Goal: Task Accomplishment & Management: Manage account settings

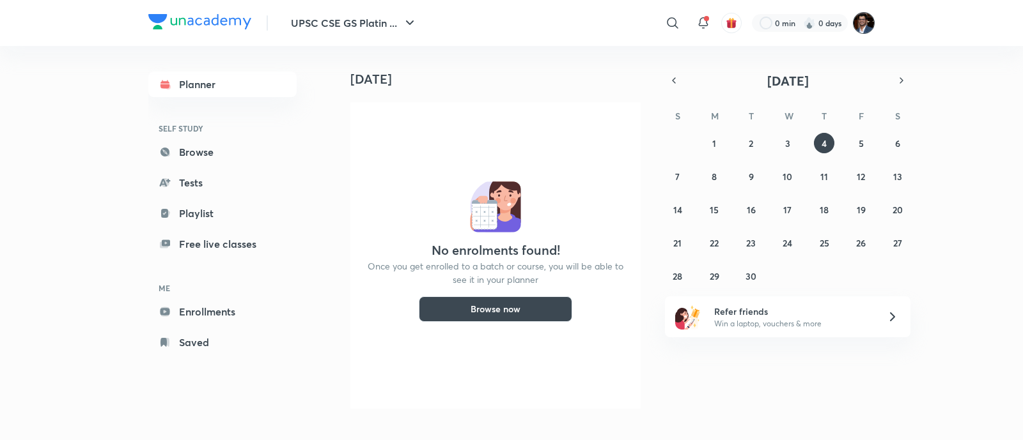
click at [860, 27] on img at bounding box center [864, 23] width 22 height 22
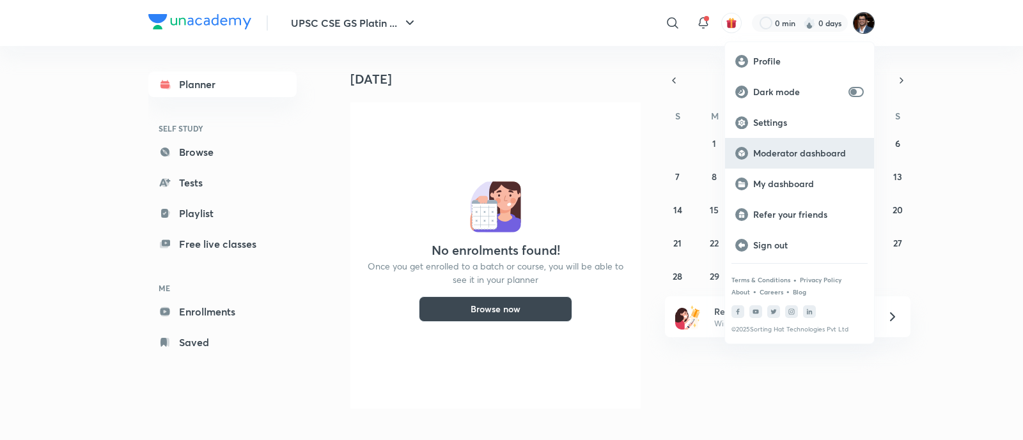
click at [810, 161] on div "Moderator dashboard" at bounding box center [799, 153] width 149 height 31
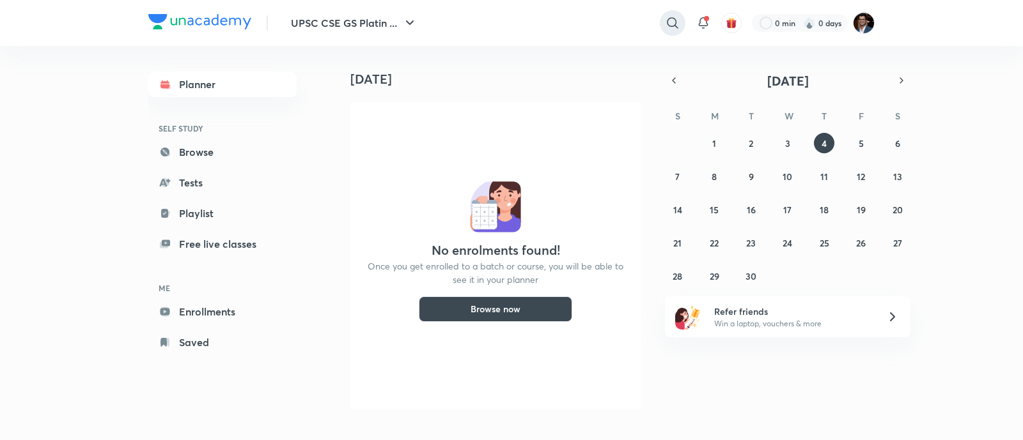
click at [671, 19] on icon at bounding box center [672, 22] width 15 height 15
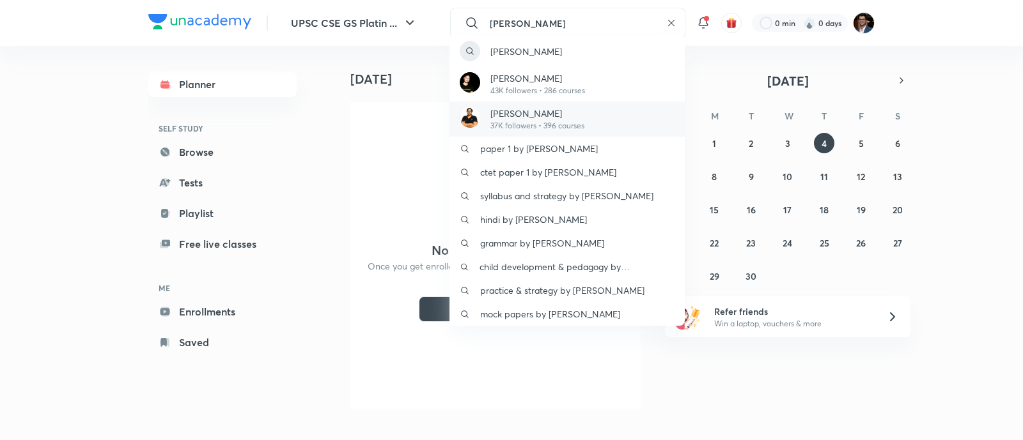
type input "[PERSON_NAME]"
click at [576, 120] on p "37K followers • 396 courses" at bounding box center [537, 126] width 94 height 12
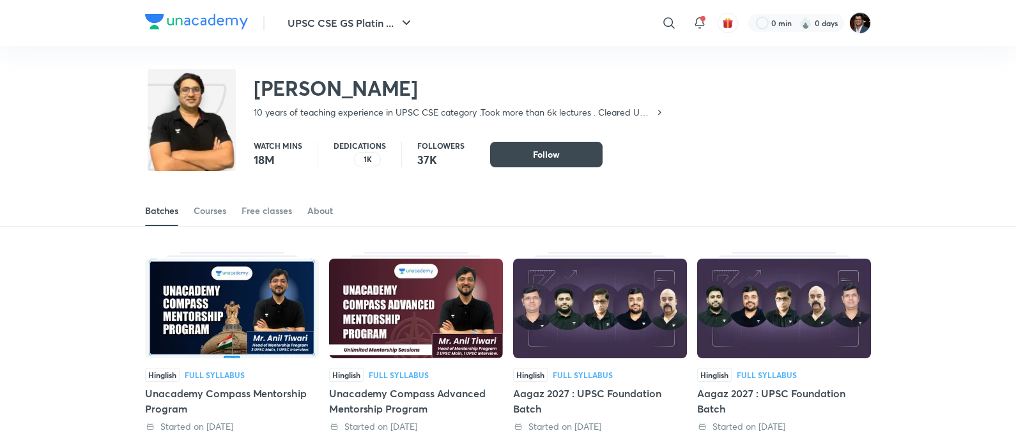
scroll to position [56, 0]
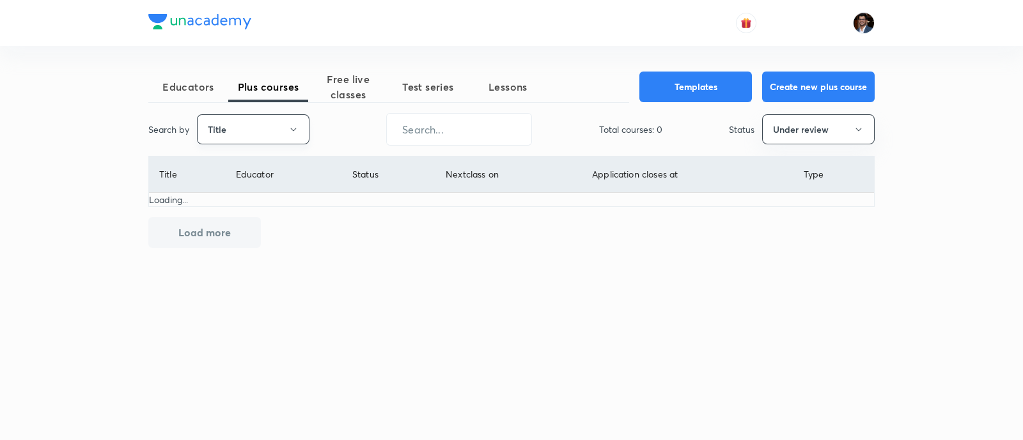
click at [291, 122] on button "Title" at bounding box center [253, 129] width 112 height 30
click at [265, 189] on span "Username" at bounding box center [253, 191] width 96 height 13
click at [422, 128] on input "text" at bounding box center [459, 129] width 144 height 33
click at [836, 104] on div "Educators Plus courses Free live classes Test series Lessons Templates Create n…" at bounding box center [511, 160] width 726 height 176
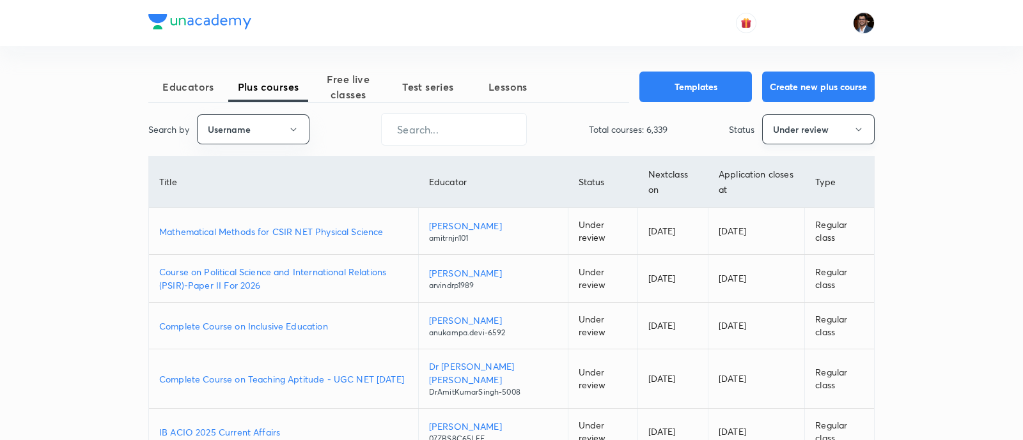
click at [834, 122] on button "Under review" at bounding box center [818, 129] width 112 height 30
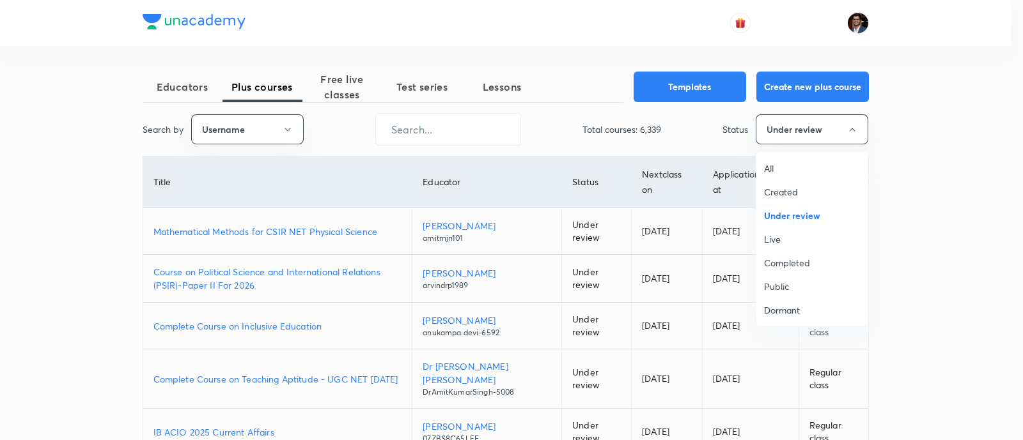
click at [777, 242] on span "Live" at bounding box center [812, 239] width 96 height 13
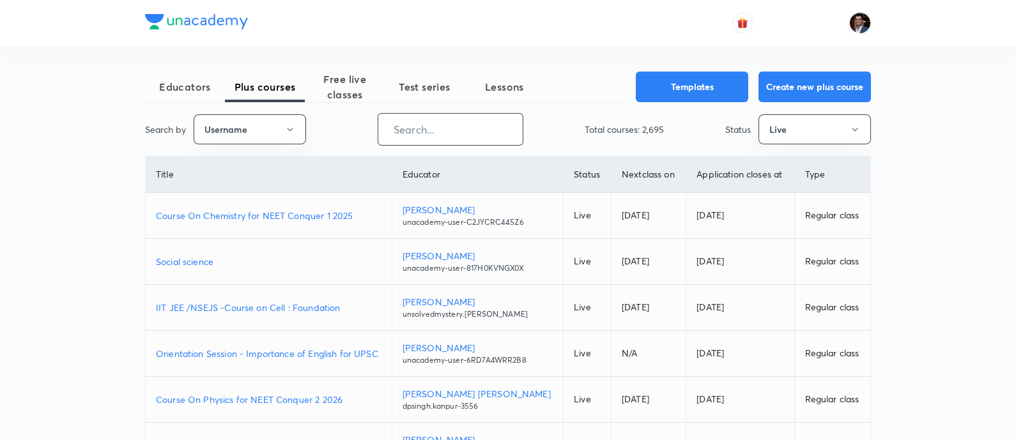
click at [408, 139] on input "text" at bounding box center [450, 129] width 144 height 33
paste input "Complete Agriculture Optional for IAS/IFOS Exam 2026/27"
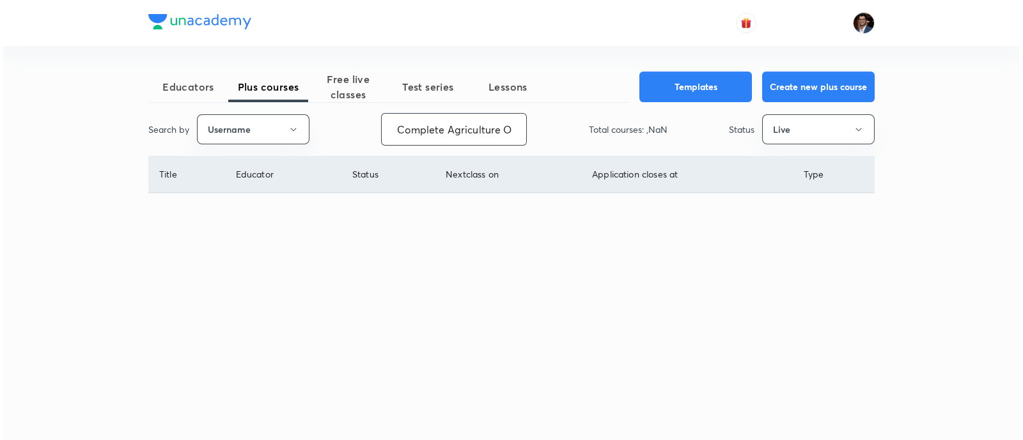
scroll to position [0, 167]
type input "Complete Agriculture Optional for IAS/IFOS Exam 2026/27"
click at [419, 130] on input "Complete Agriculture Optional for IAS/IFOS Exam 2026/27" at bounding box center [459, 129] width 144 height 33
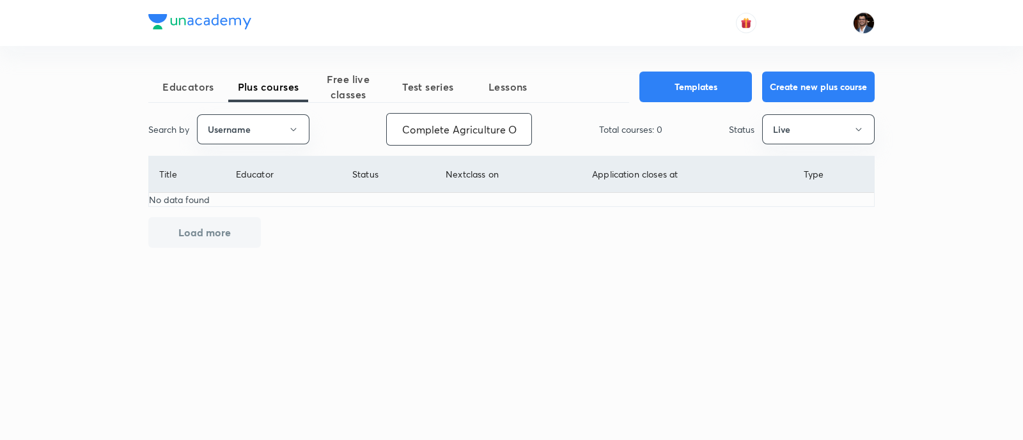
click at [419, 130] on input "Complete Agriculture Optional for IAS/IFOS Exam 2026/27" at bounding box center [459, 129] width 144 height 33
type input "S"
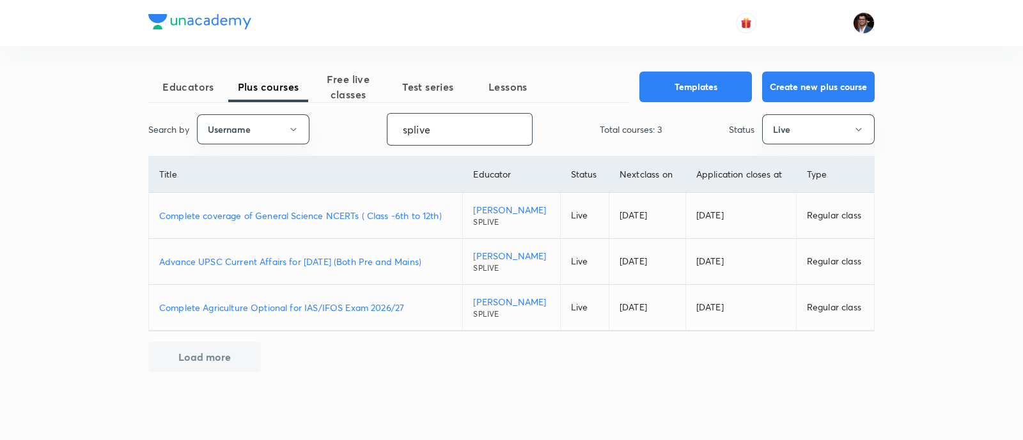
type input "splive"
click at [382, 309] on p "Complete Agriculture Optional for IAS/IFOS Exam 2026/27" at bounding box center [305, 307] width 293 height 13
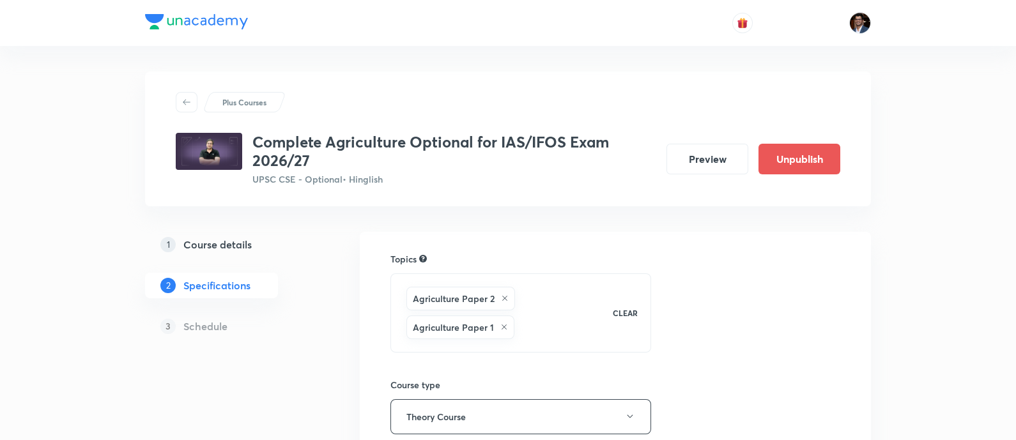
click at [201, 248] on h5 "Course details" at bounding box center [217, 244] width 68 height 15
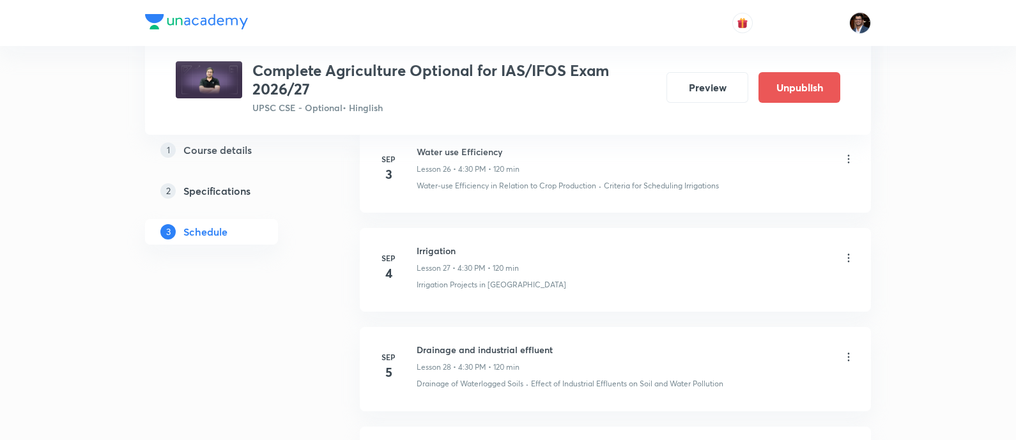
scroll to position [3283, 0]
click at [851, 262] on icon at bounding box center [848, 258] width 13 height 13
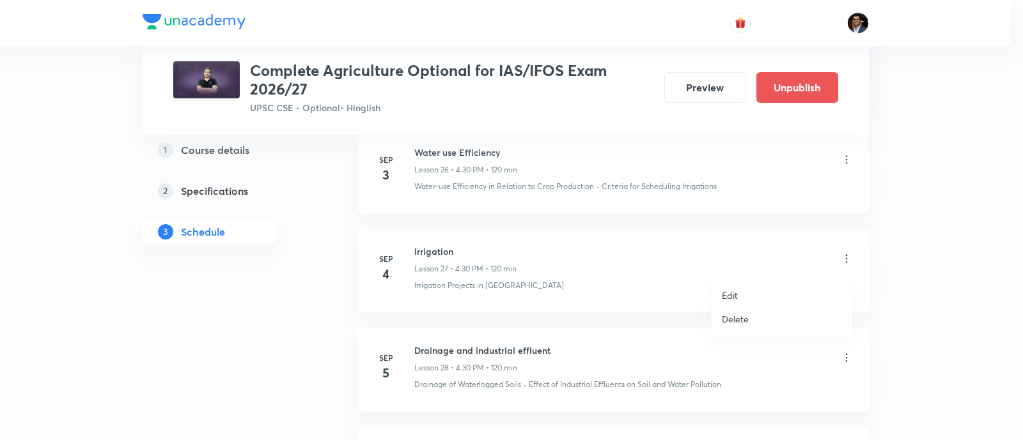
click at [732, 293] on p "Edit" at bounding box center [730, 295] width 16 height 13
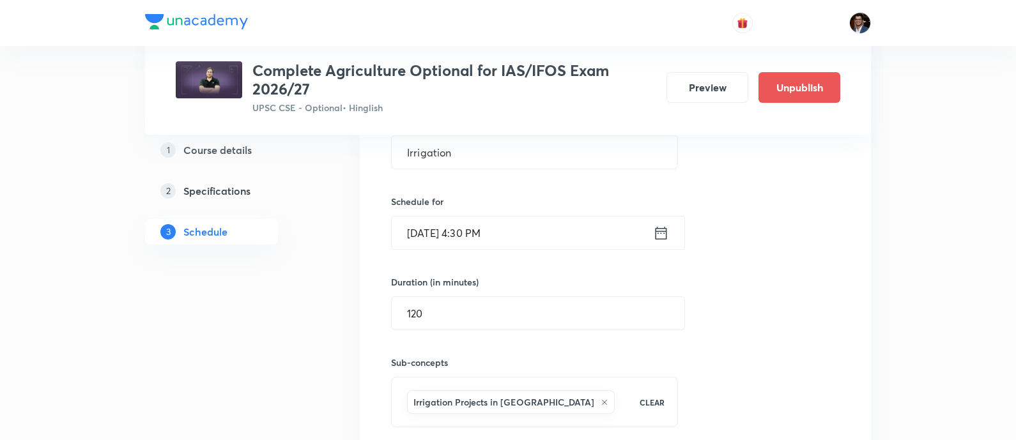
scroll to position [2990, 0]
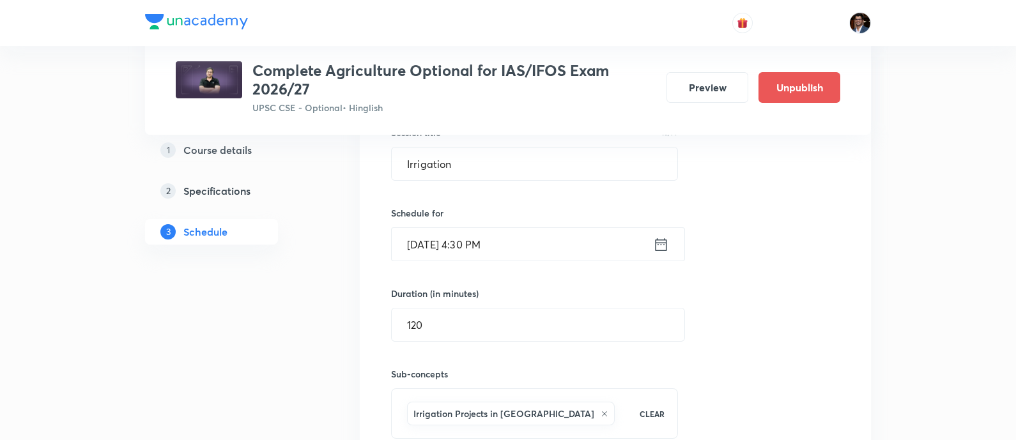
click at [426, 245] on input "Sep 4, 2025, 4:30 PM" at bounding box center [522, 244] width 261 height 33
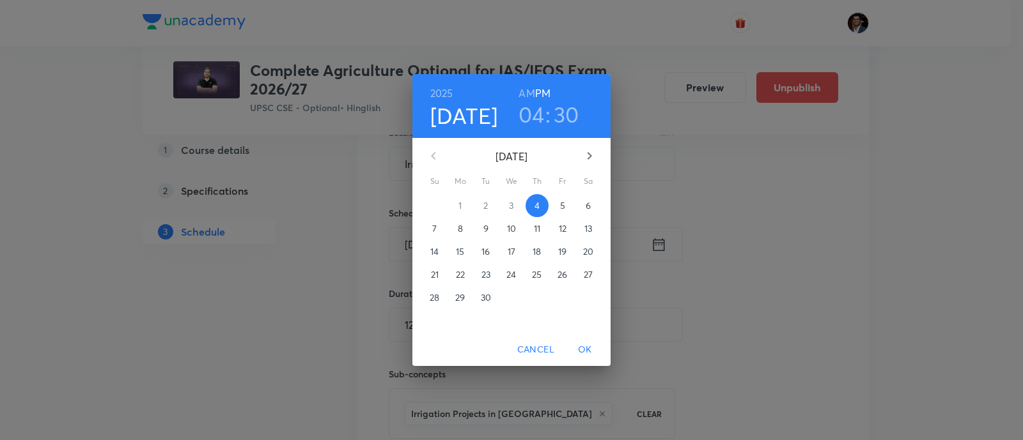
click at [591, 204] on span "6" at bounding box center [587, 205] width 23 height 13
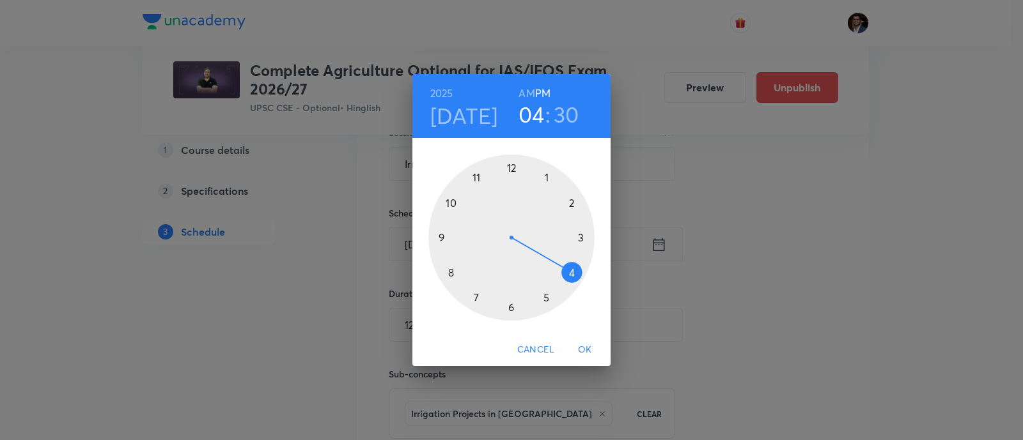
click at [585, 348] on span "OK" at bounding box center [584, 350] width 31 height 16
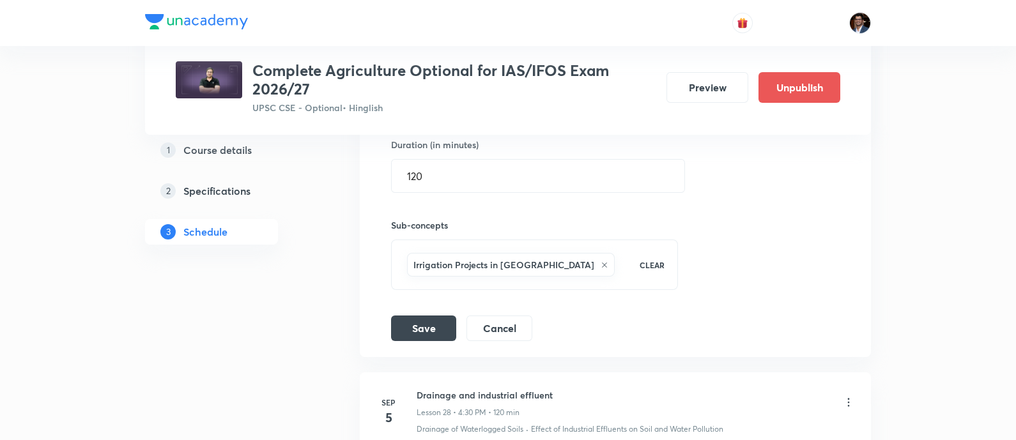
scroll to position [3141, 0]
click at [444, 337] on button "Save" at bounding box center [423, 326] width 65 height 26
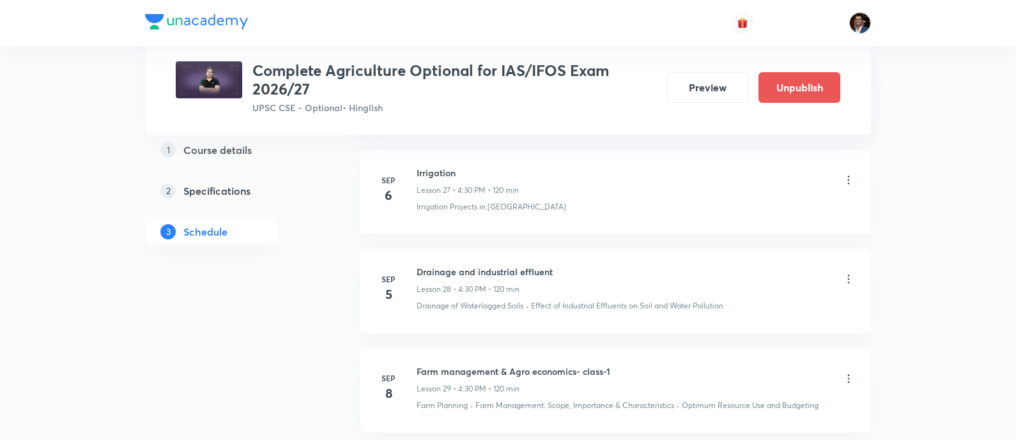
scroll to position [2940, 0]
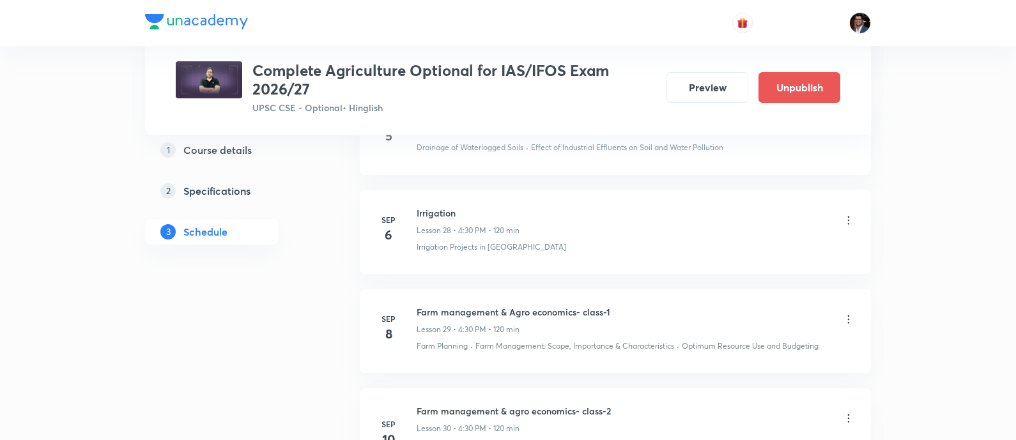
scroll to position [3470, 0]
